Goal: Contribute content

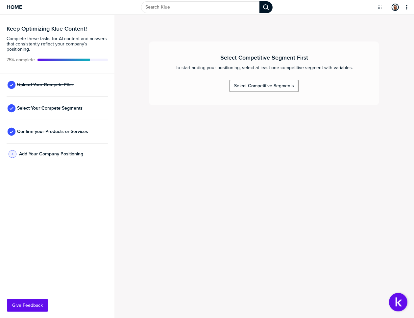
click at [253, 85] on div "Select Competitive Segments" at bounding box center [264, 86] width 60 height 6
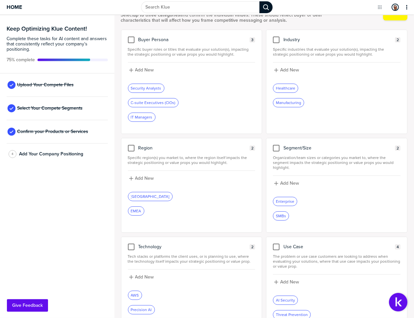
scroll to position [67, 0]
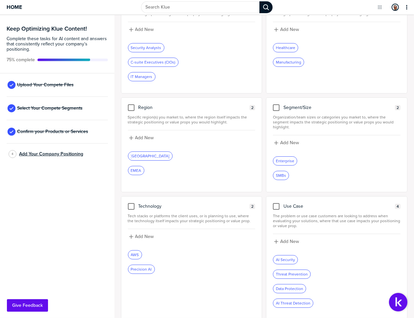
click at [44, 154] on span "Add Your Company Positioning" at bounding box center [51, 153] width 64 height 5
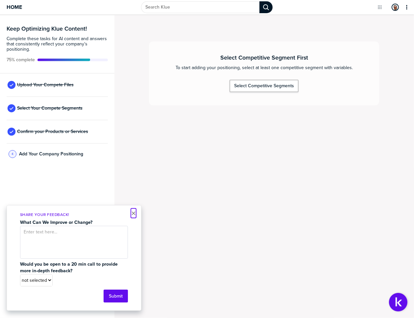
click at [133, 211] on button "×" at bounding box center [133, 213] width 5 height 8
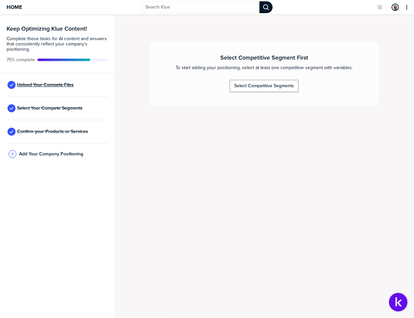
click at [43, 85] on span "Upload Your Compete Files" at bounding box center [45, 84] width 57 height 5
